Goal: Check status: Check status

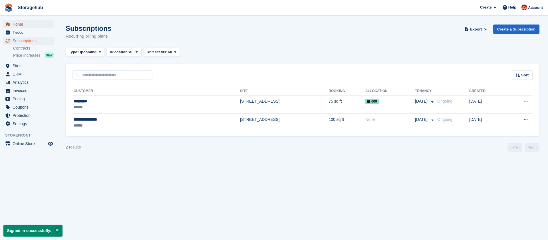
click at [21, 23] on span "Home" at bounding box center [30, 24] width 34 height 8
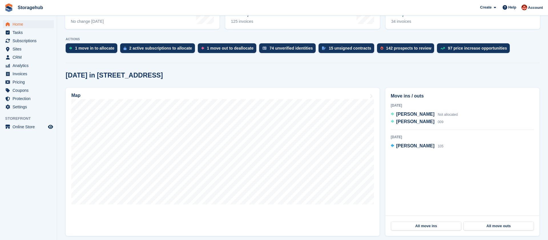
scroll to position [147, 0]
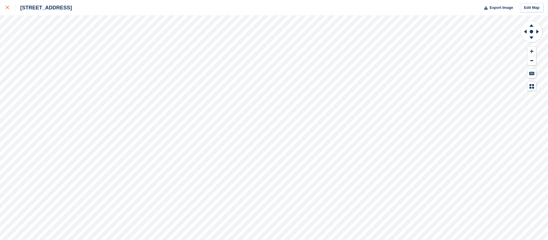
click at [9, 9] on icon at bounding box center [7, 7] width 3 height 3
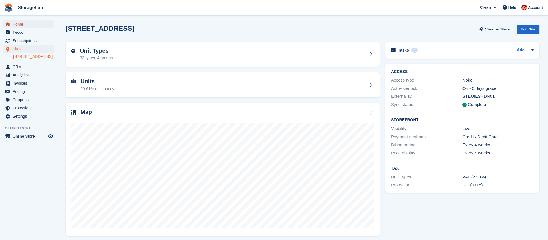
click at [23, 24] on span "Home" at bounding box center [30, 24] width 34 height 8
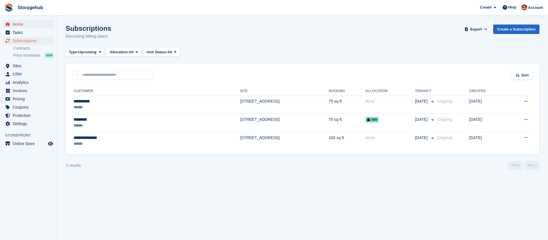
click at [17, 25] on span "Home" at bounding box center [30, 24] width 34 height 8
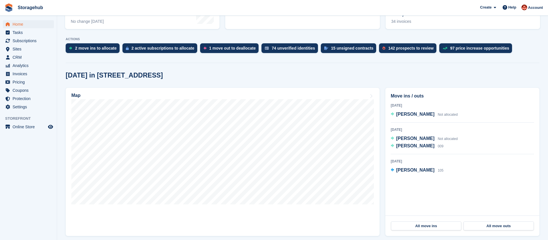
scroll to position [134, 0]
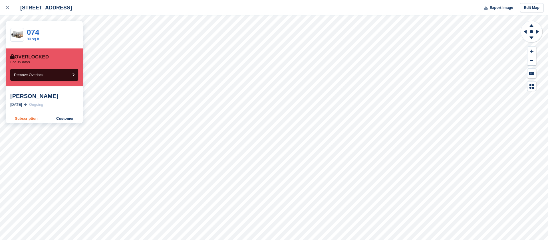
click at [28, 120] on link "Subscription" at bounding box center [26, 118] width 41 height 9
click at [8, 8] on icon at bounding box center [7, 7] width 3 height 3
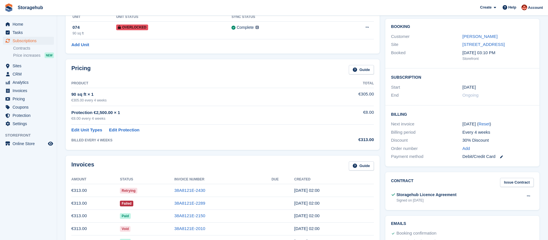
scroll to position [148, 0]
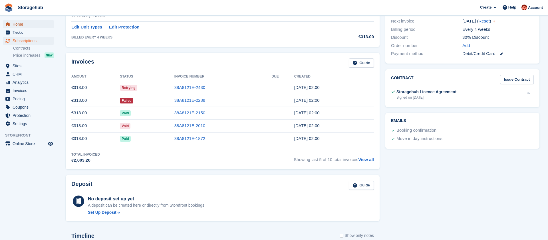
click at [19, 26] on span "Home" at bounding box center [30, 24] width 34 height 8
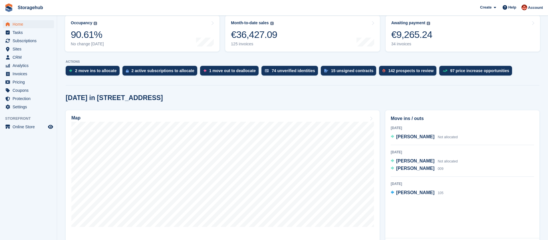
scroll to position [138, 0]
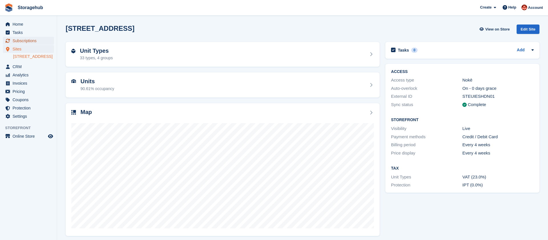
click at [31, 40] on span "Subscriptions" at bounding box center [30, 41] width 34 height 8
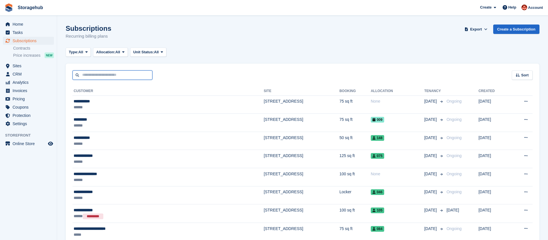
click at [86, 76] on input "text" at bounding box center [112, 75] width 80 height 9
type input "*****"
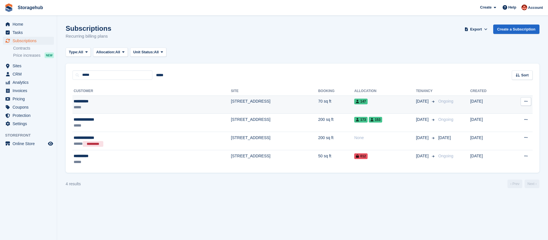
click at [231, 104] on td "[STREET_ADDRESS]" at bounding box center [274, 105] width 87 height 18
